Goal: Contribute content: Add original content to the website for others to see

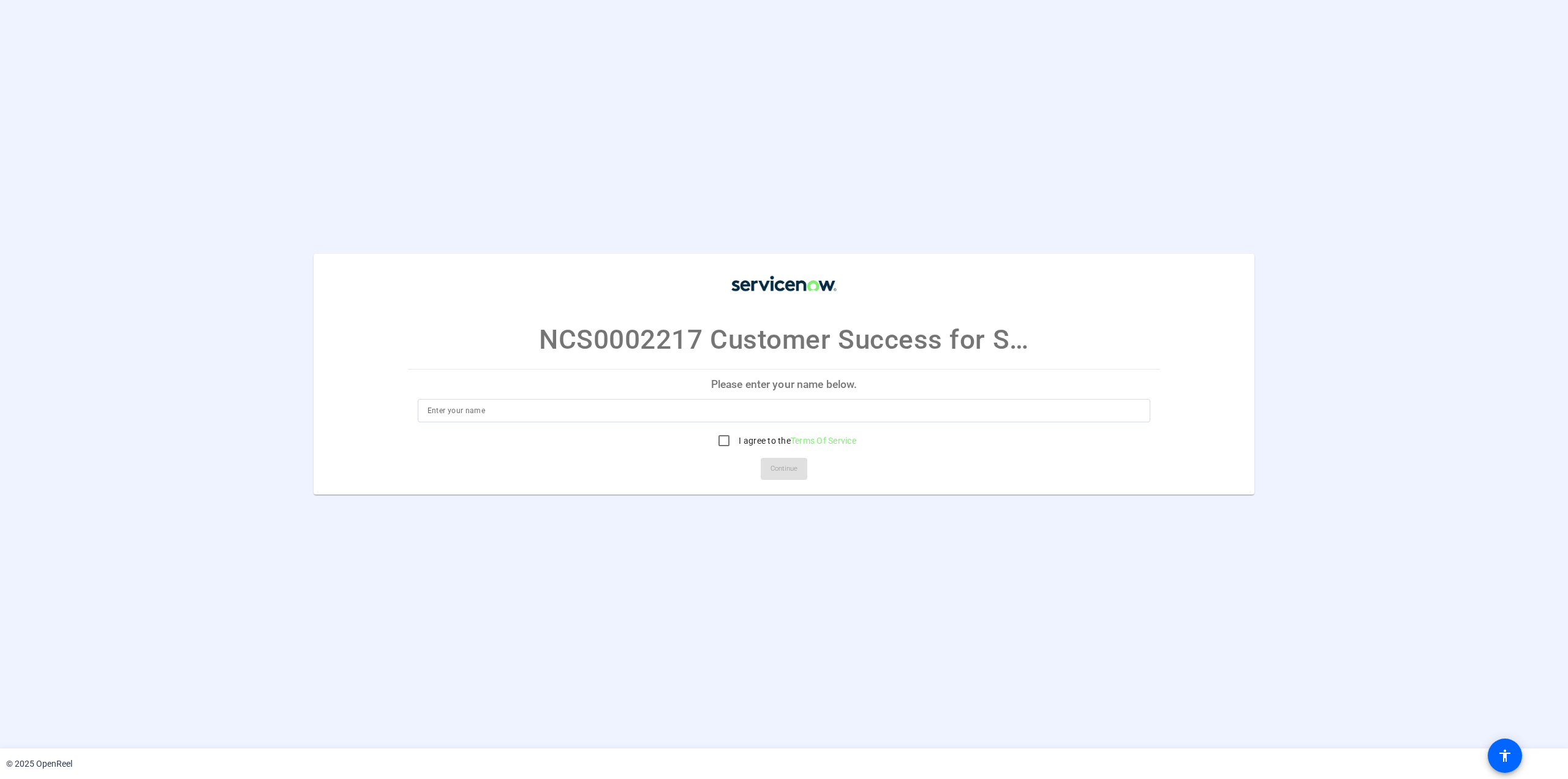
click at [638, 403] on input at bounding box center [784, 411] width 714 height 15
type input "[PERSON_NAME] [PERSON_NAME]"
click at [724, 442] on input "I agree to the Terms Of Service" at bounding box center [724, 441] width 24 height 24
checkbox input "true"
click at [774, 466] on span "Continue" at bounding box center [784, 469] width 27 height 19
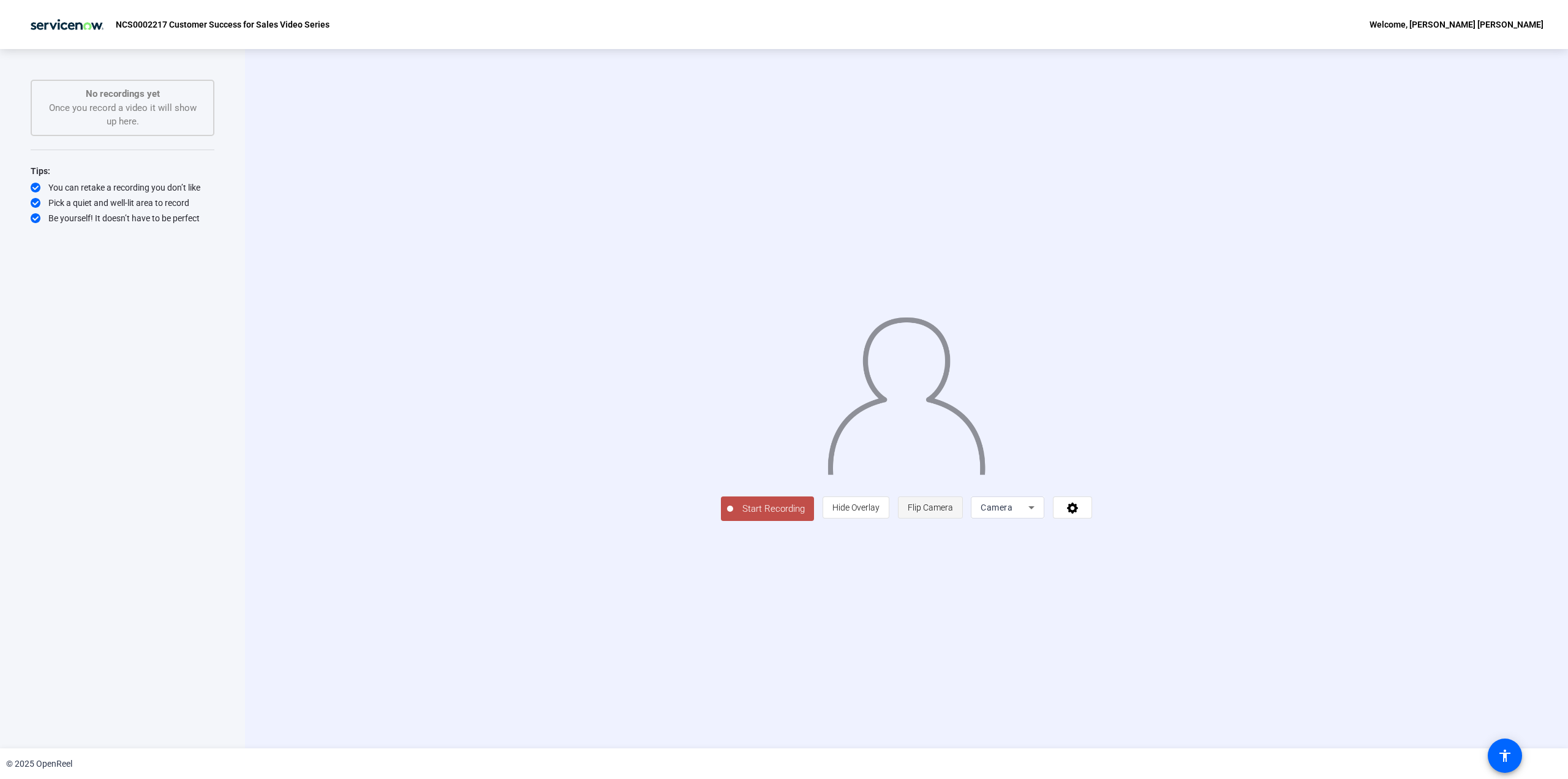
click at [954, 513] on span "Flip Camera" at bounding box center [931, 508] width 46 height 10
click at [1013, 513] on span "Camera" at bounding box center [996, 508] width 32 height 10
click at [1148, 660] on span "Screen And Camera" at bounding box center [1162, 674] width 64 height 29
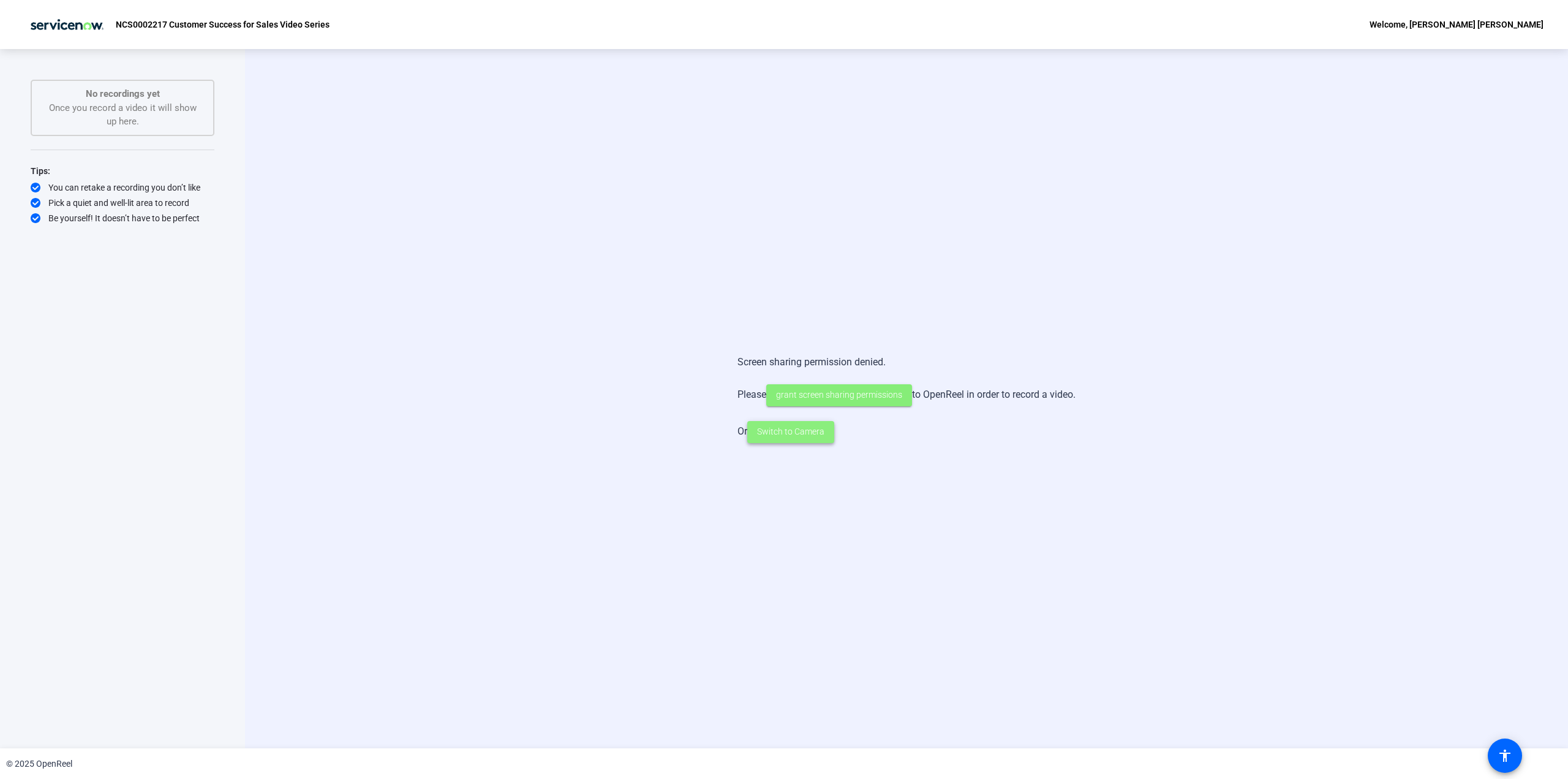
click at [781, 435] on span "Switch to Camera" at bounding box center [791, 432] width 67 height 13
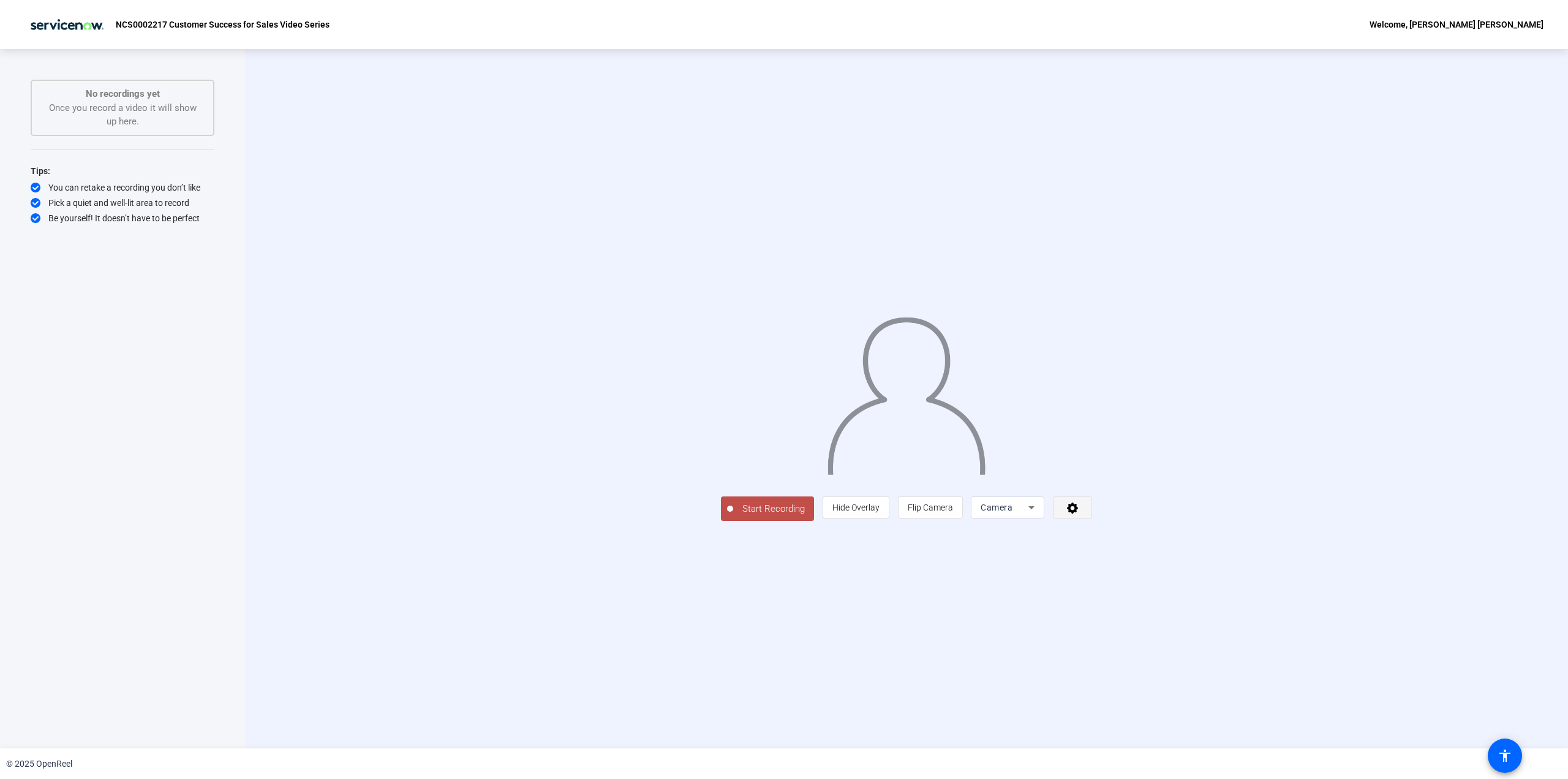
click at [1092, 522] on span at bounding box center [1072, 507] width 38 height 29
click at [1372, 486] on div at bounding box center [784, 389] width 1568 height 779
click at [1092, 522] on span at bounding box center [1072, 507] width 38 height 29
click at [1236, 592] on div at bounding box center [784, 389] width 1568 height 779
click at [733, 516] on span "Start Recording" at bounding box center [773, 509] width 81 height 14
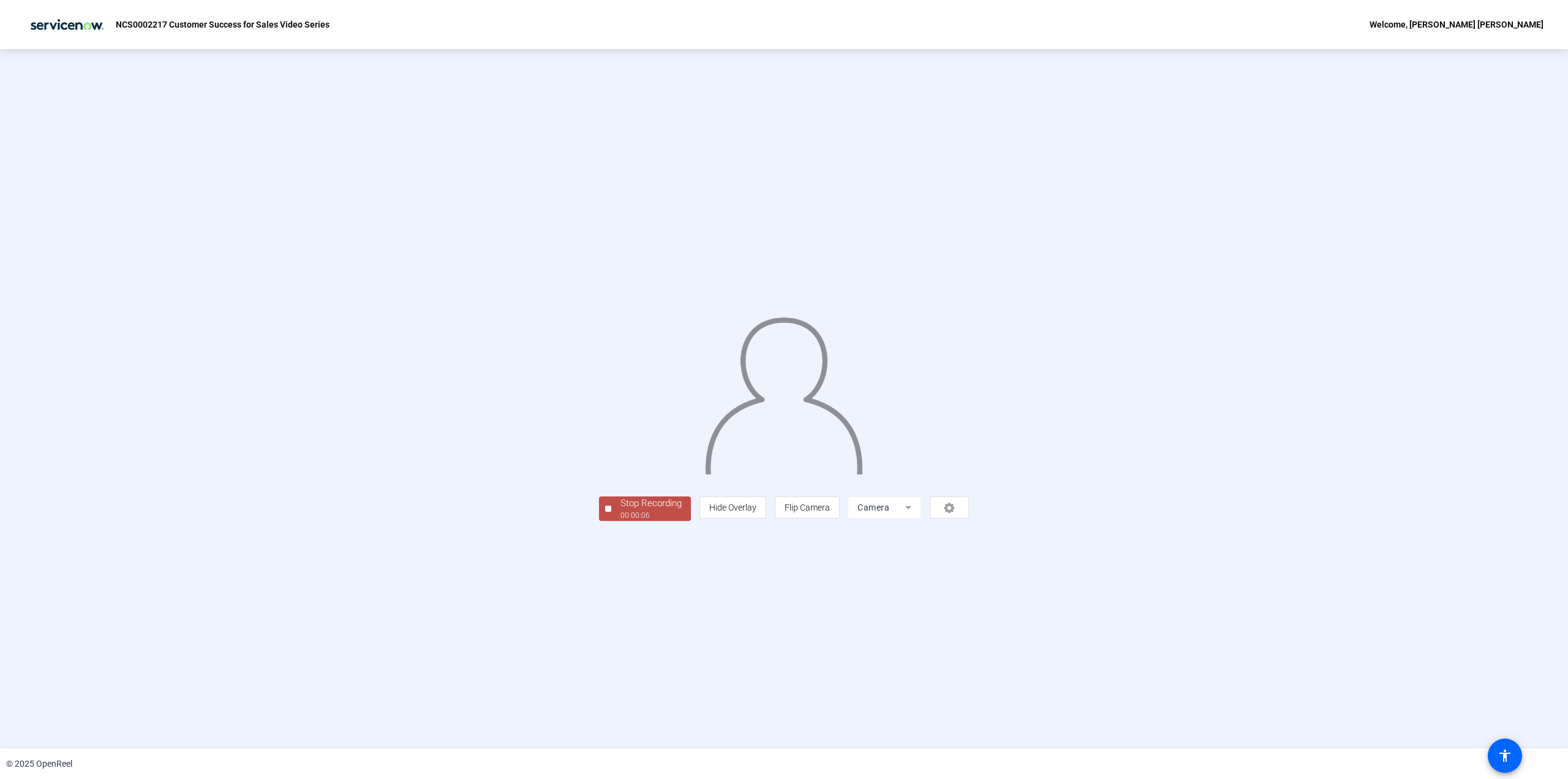
click at [620, 521] on div "00:00:06" at bounding box center [651, 515] width 61 height 11
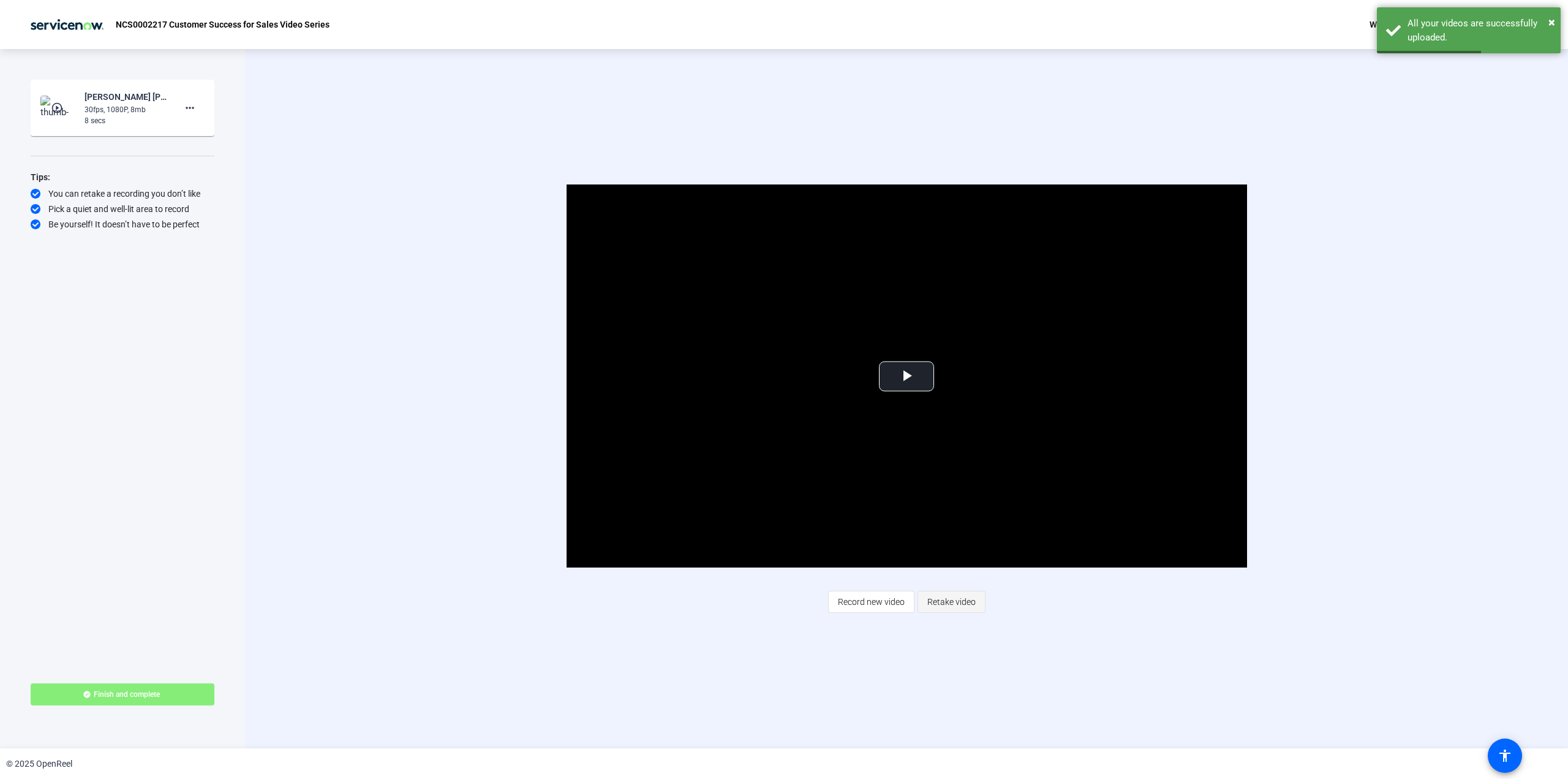
click at [954, 606] on span "Retake video" at bounding box center [952, 602] width 49 height 24
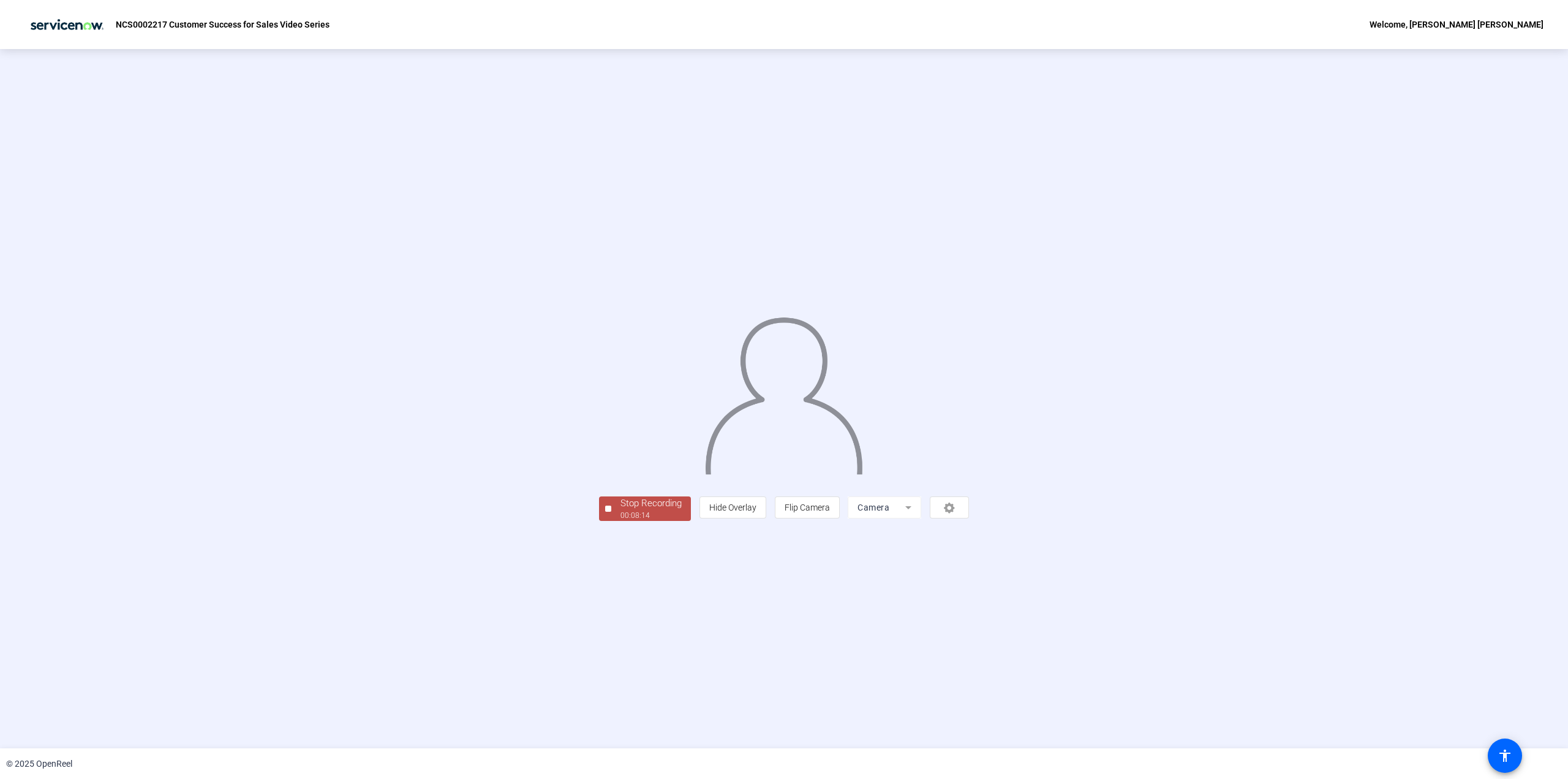
click at [620, 511] on div "Stop Recording" at bounding box center [651, 503] width 61 height 14
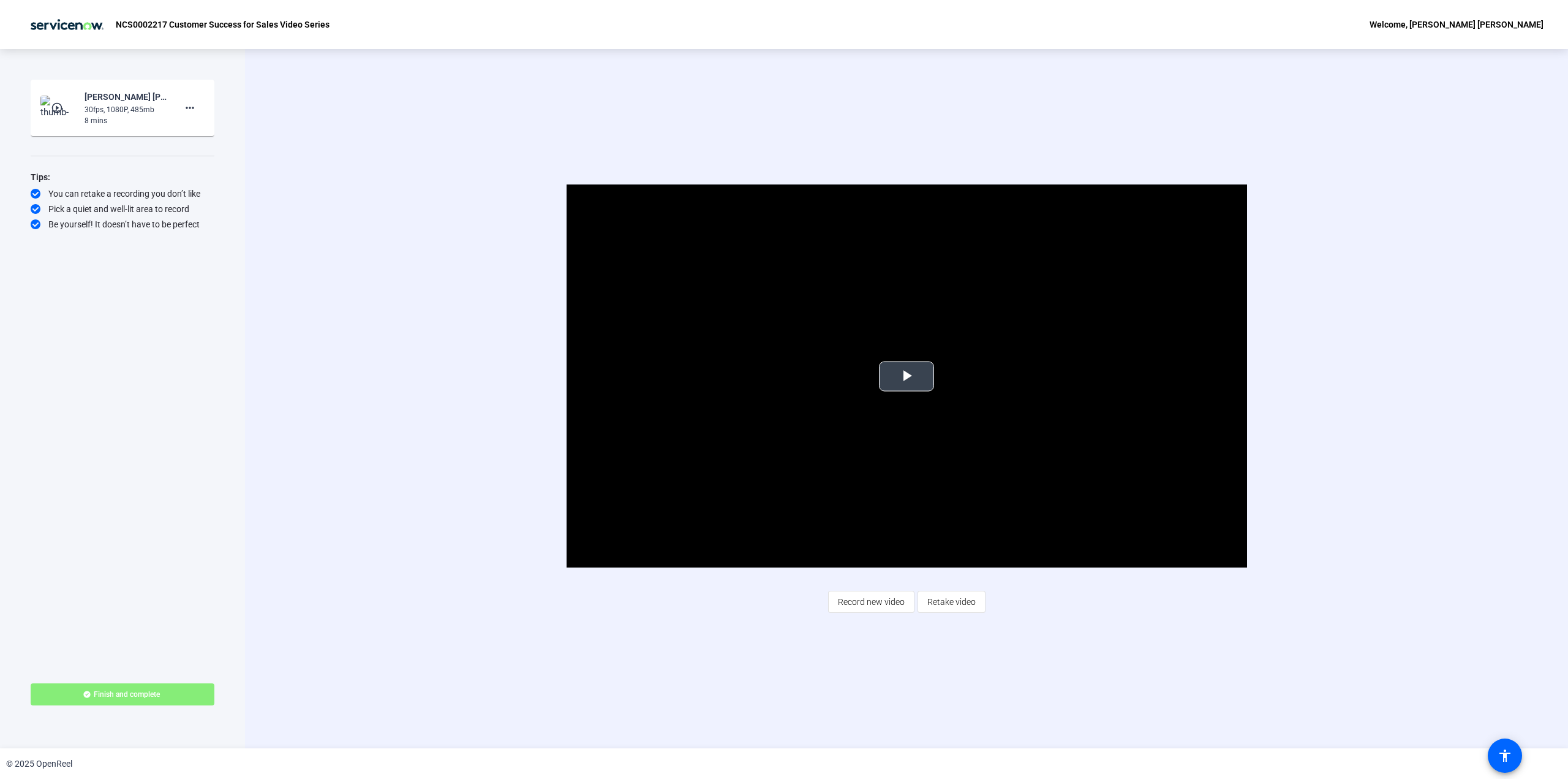
click at [906, 376] on span "Video Player" at bounding box center [906, 376] width 0 height 0
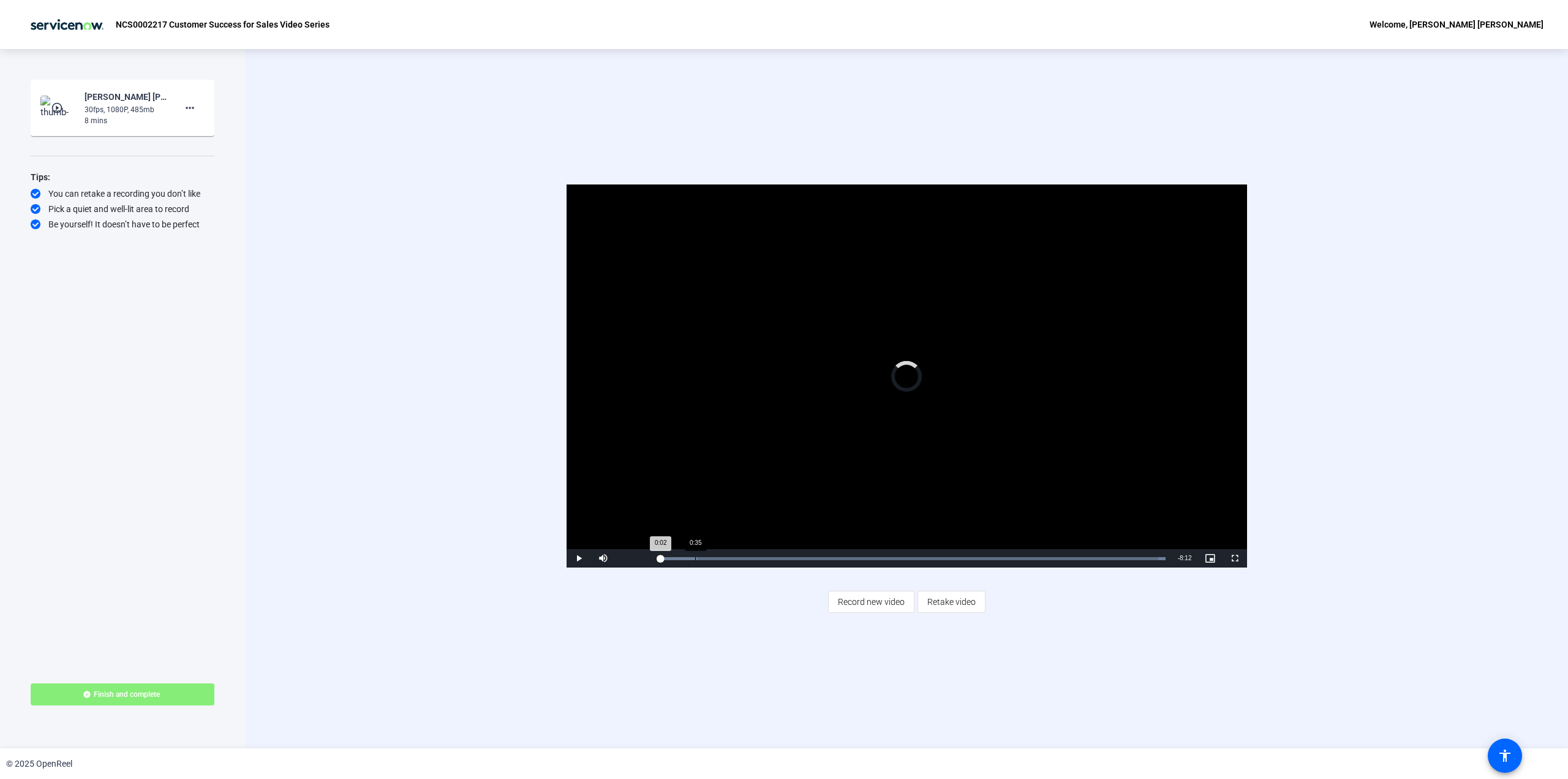
drag, startPoint x: 660, startPoint y: 560, endPoint x: 699, endPoint y: 561, distance: 39.0
click at [699, 561] on div "Loaded : 100.00% 0:35 0:02" at bounding box center [912, 558] width 520 height 19
drag, startPoint x: 664, startPoint y: 557, endPoint x: 649, endPoint y: 558, distance: 15.0
click at [649, 558] on div "Play Mute 100% Current Time 0:05 / Duration 8:14 Loaded : 100.00% 0:00 0:05 Str…" at bounding box center [907, 558] width 681 height 19
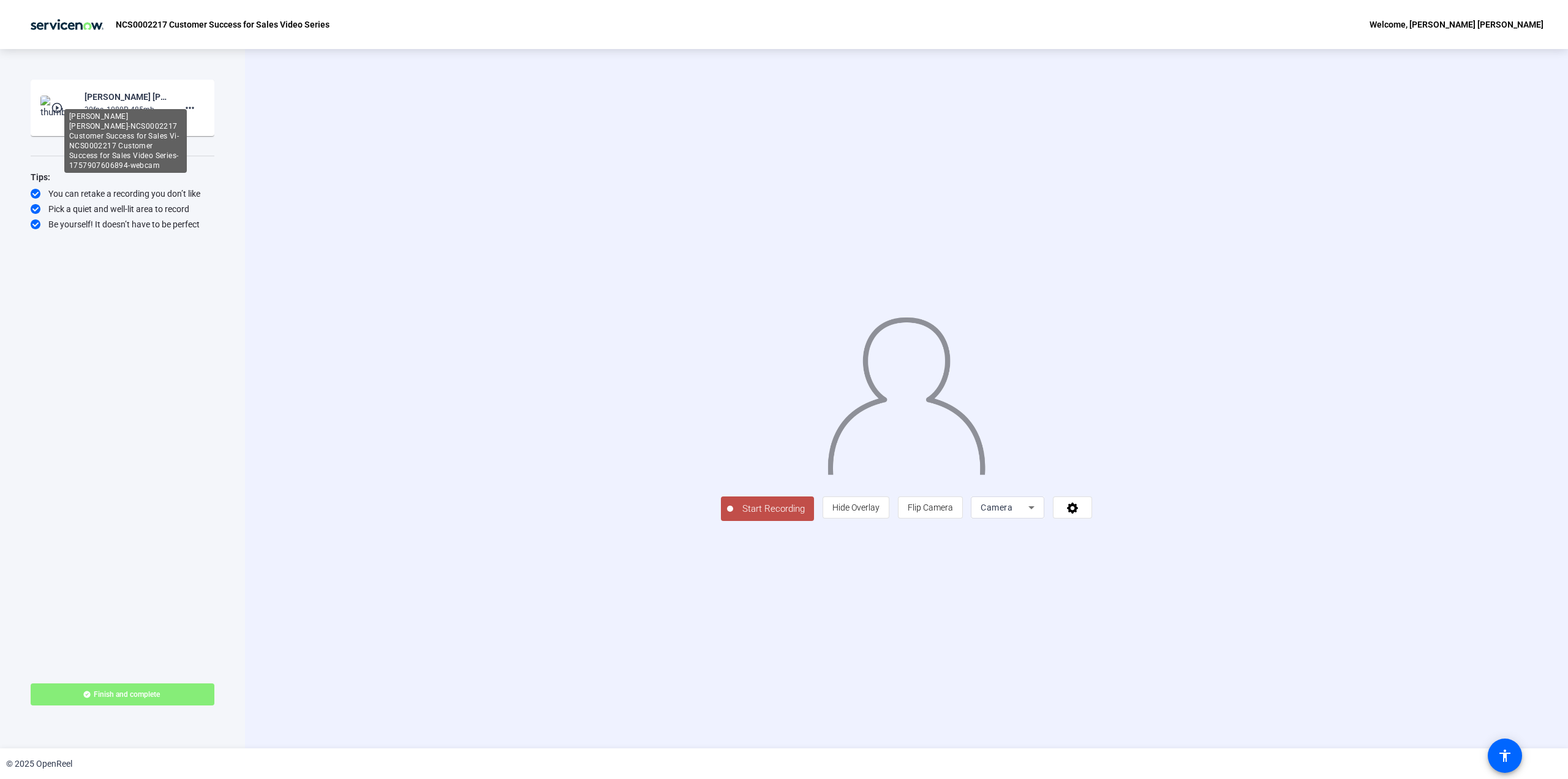
click at [86, 102] on div "[PERSON_NAME] [PERSON_NAME]-NCS0002217 Customer Success for Sales Vi-NCS0002217…" at bounding box center [125, 96] width 82 height 15
click at [61, 105] on mat-icon "play_circle_outline" at bounding box center [58, 107] width 15 height 12
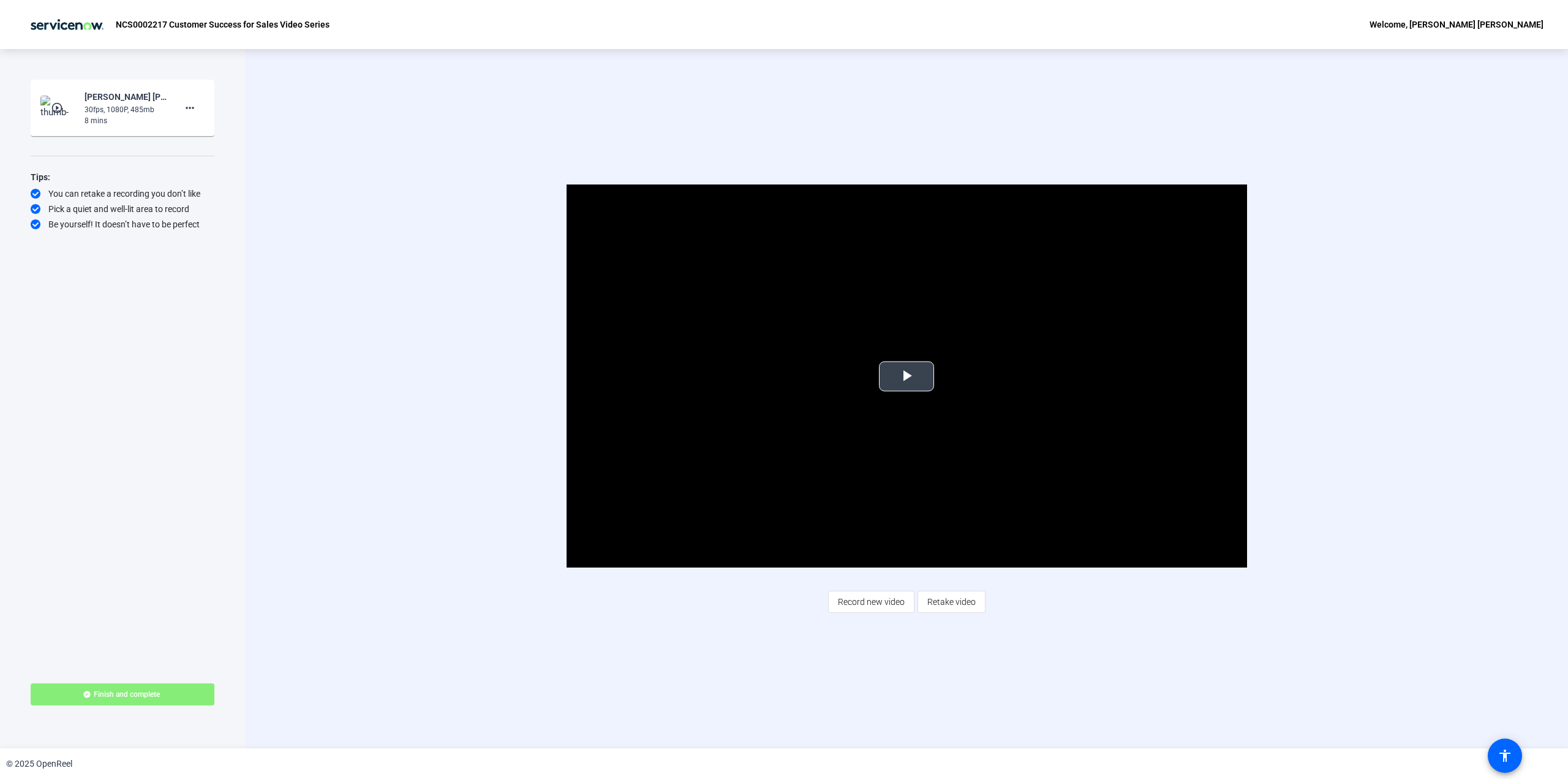
click at [906, 376] on span "Video Player" at bounding box center [906, 376] width 0 height 0
